Goal: Transaction & Acquisition: Purchase product/service

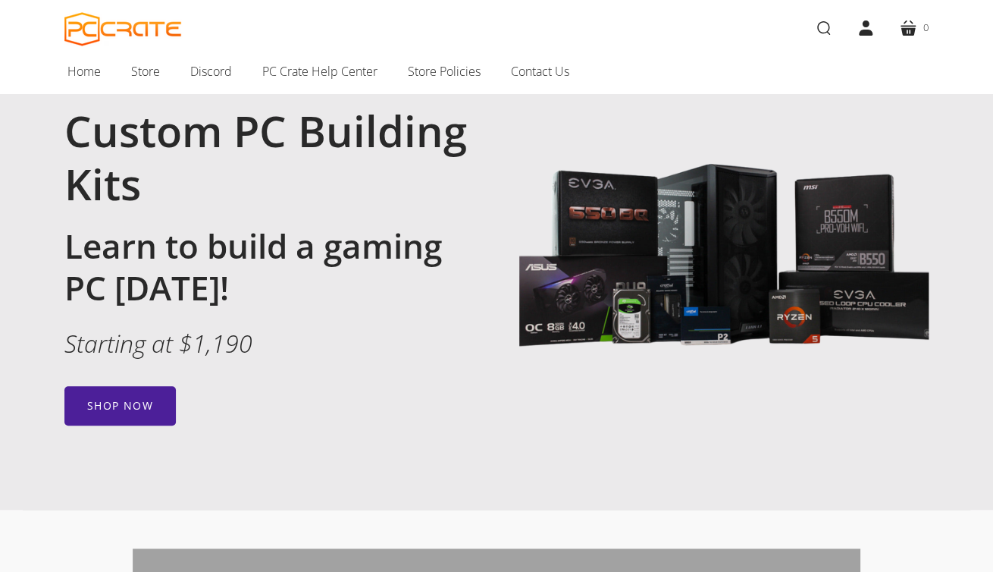
scroll to position [227, 0]
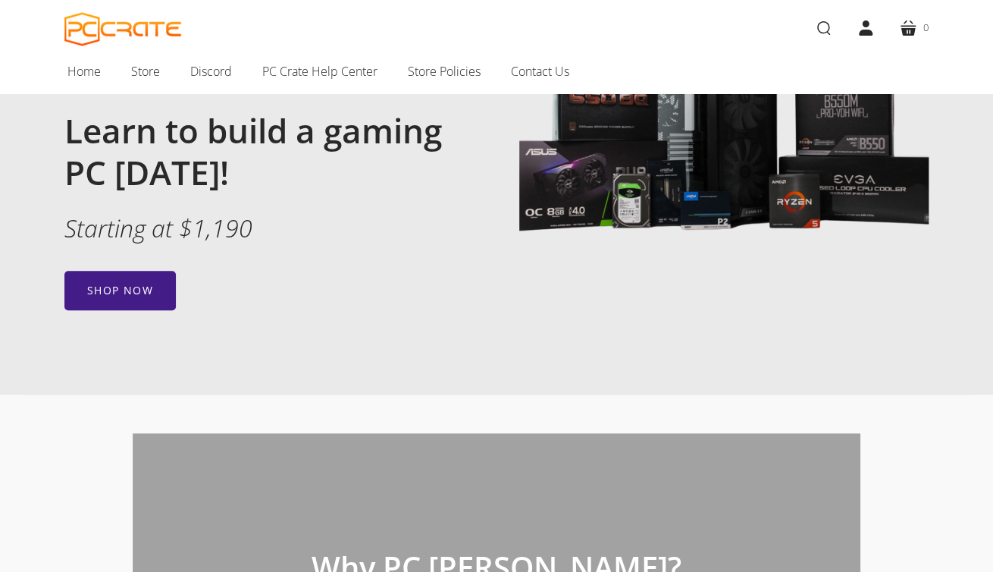
click at [111, 284] on link "Shop now" at bounding box center [119, 290] width 111 height 39
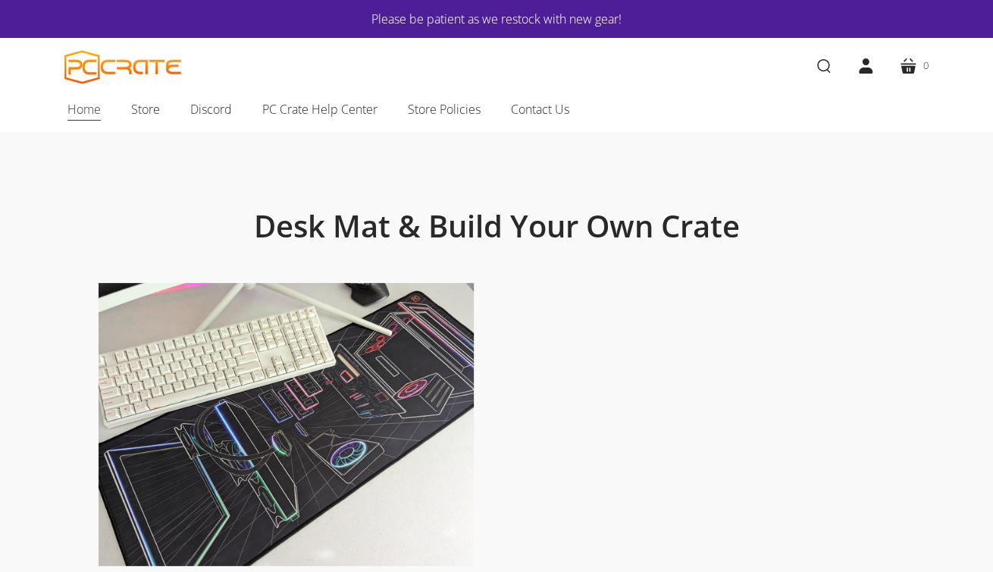
click at [81, 111] on span "Home" at bounding box center [83, 109] width 33 height 20
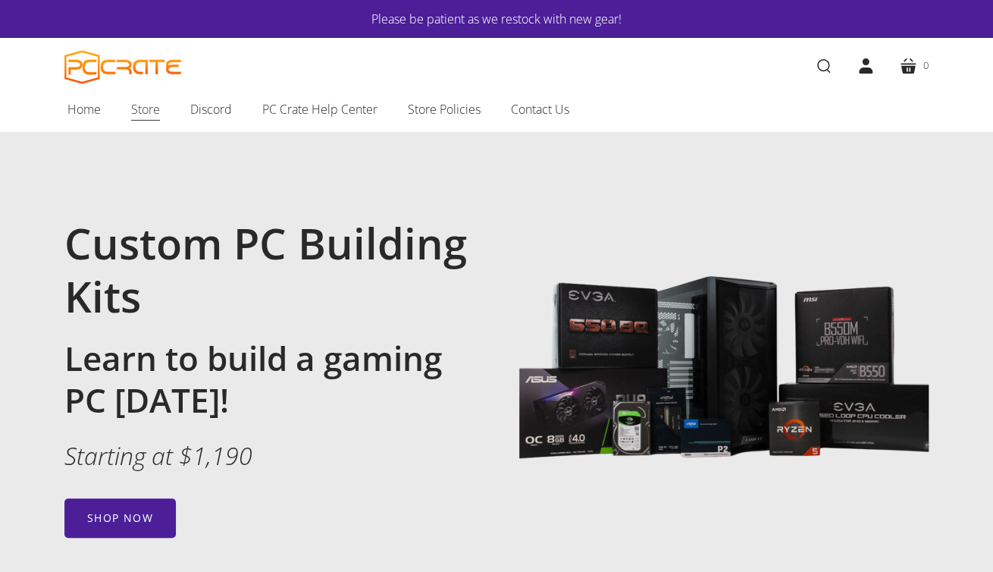
click at [151, 111] on span "Store" at bounding box center [145, 109] width 29 height 20
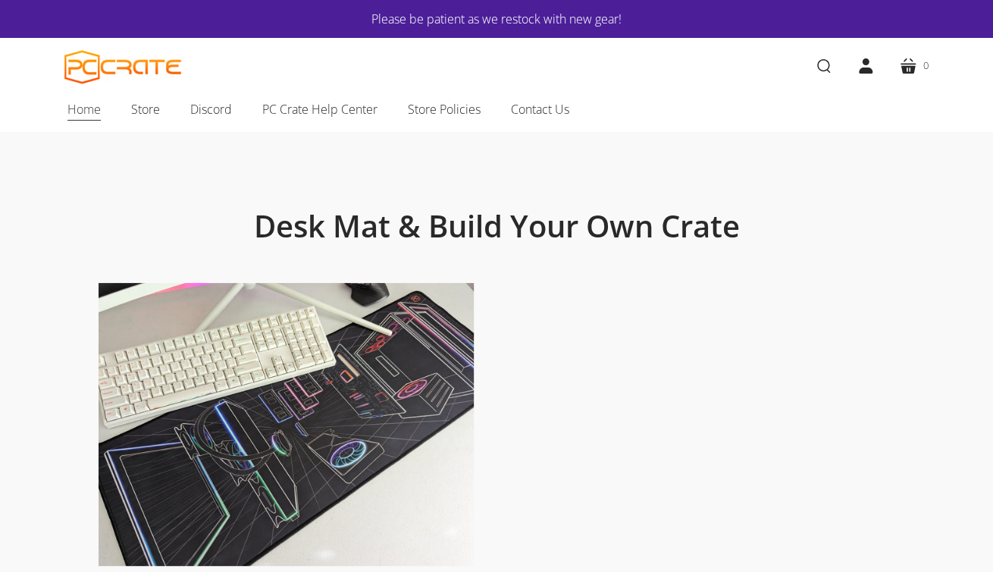
click at [76, 109] on span "Home" at bounding box center [83, 109] width 33 height 20
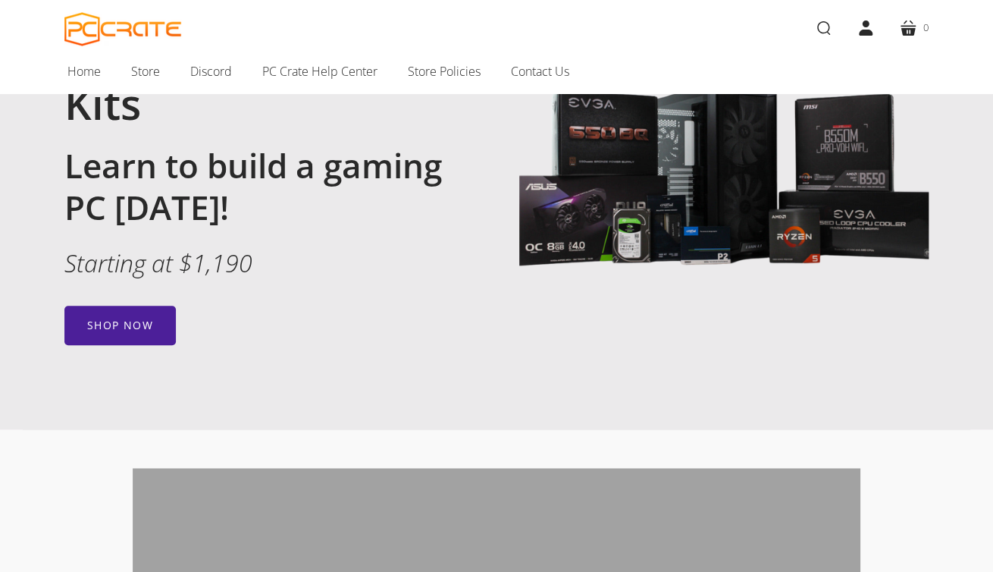
scroll to position [227, 0]
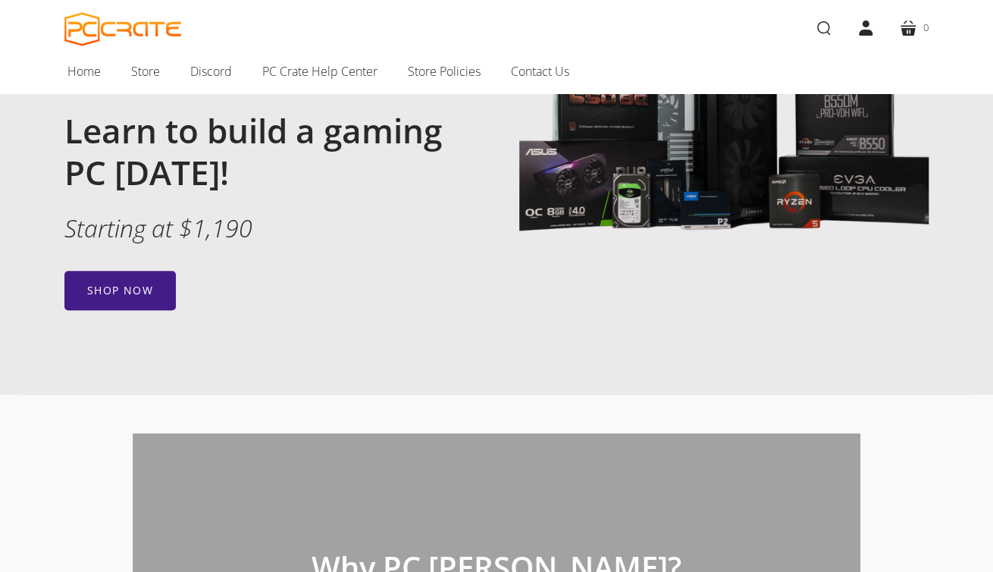
click at [111, 289] on link "Shop now" at bounding box center [119, 290] width 111 height 39
